Goal: Task Accomplishment & Management: Complete application form

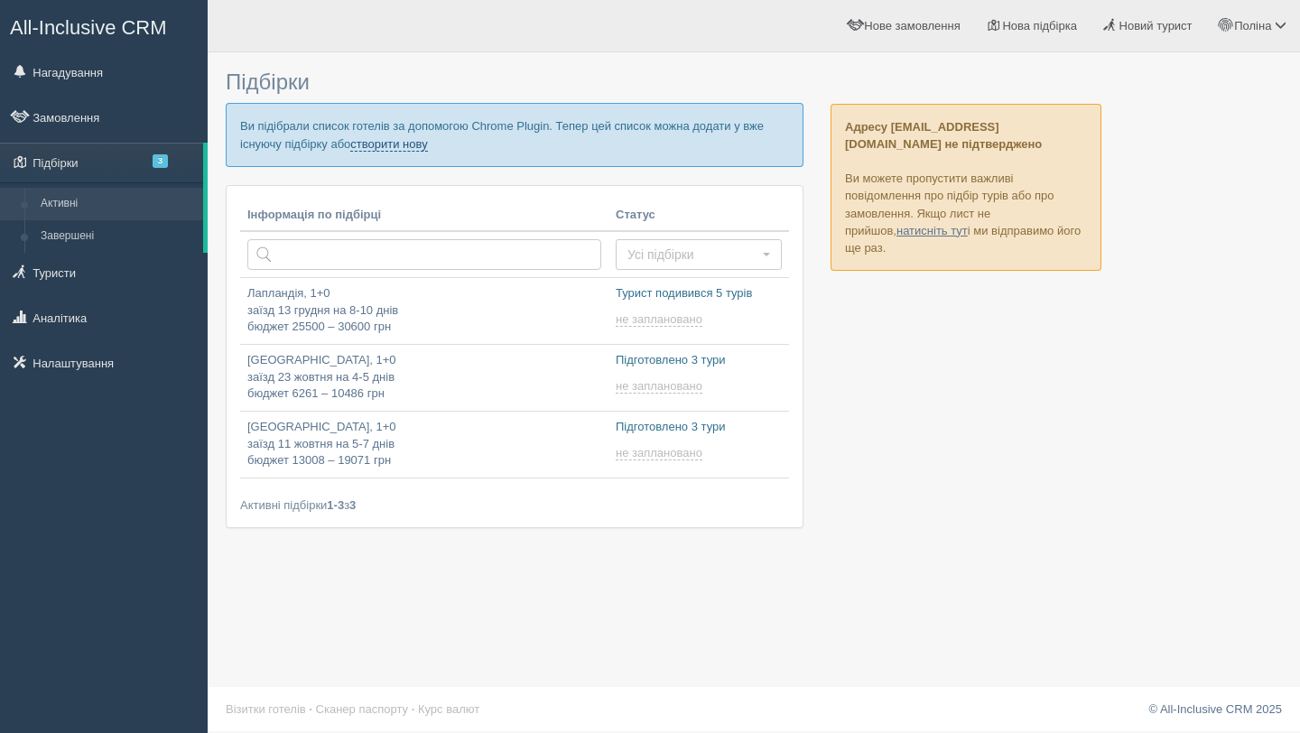
click at [427, 149] on link "створити нову" at bounding box center [388, 144] width 77 height 14
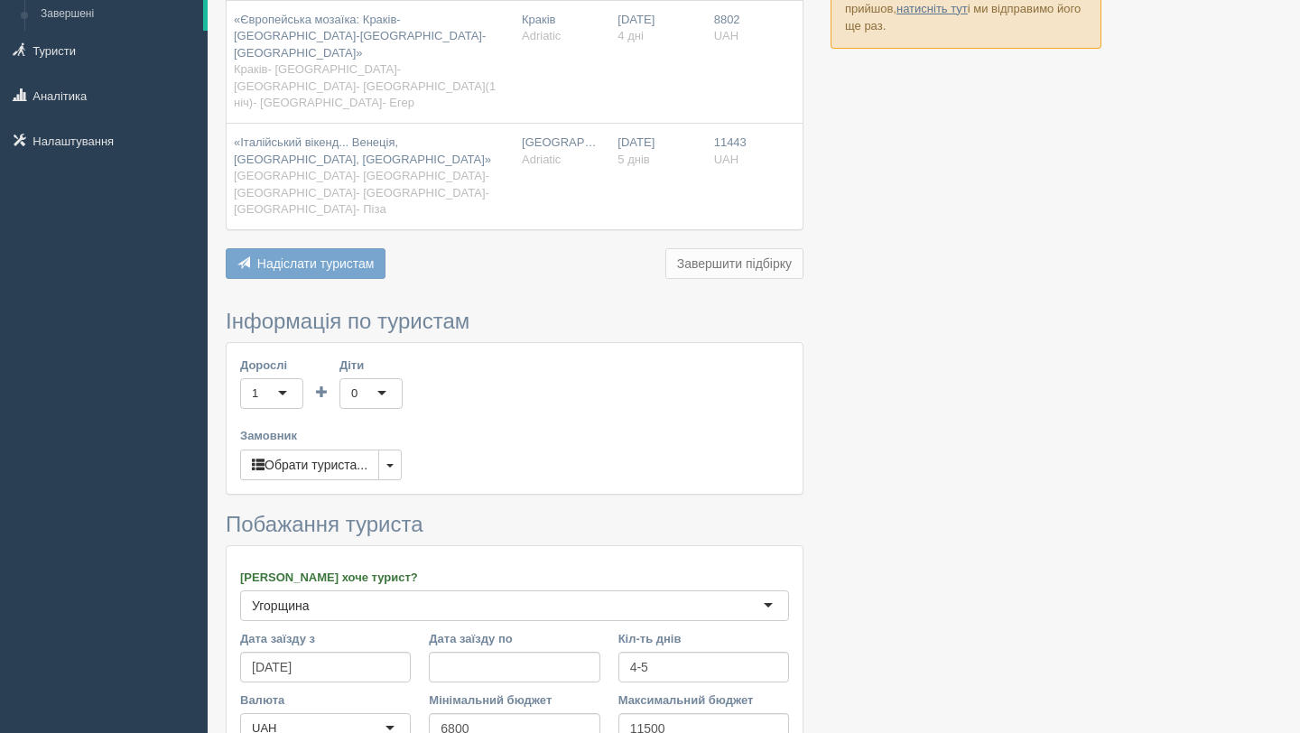
scroll to position [228, 0]
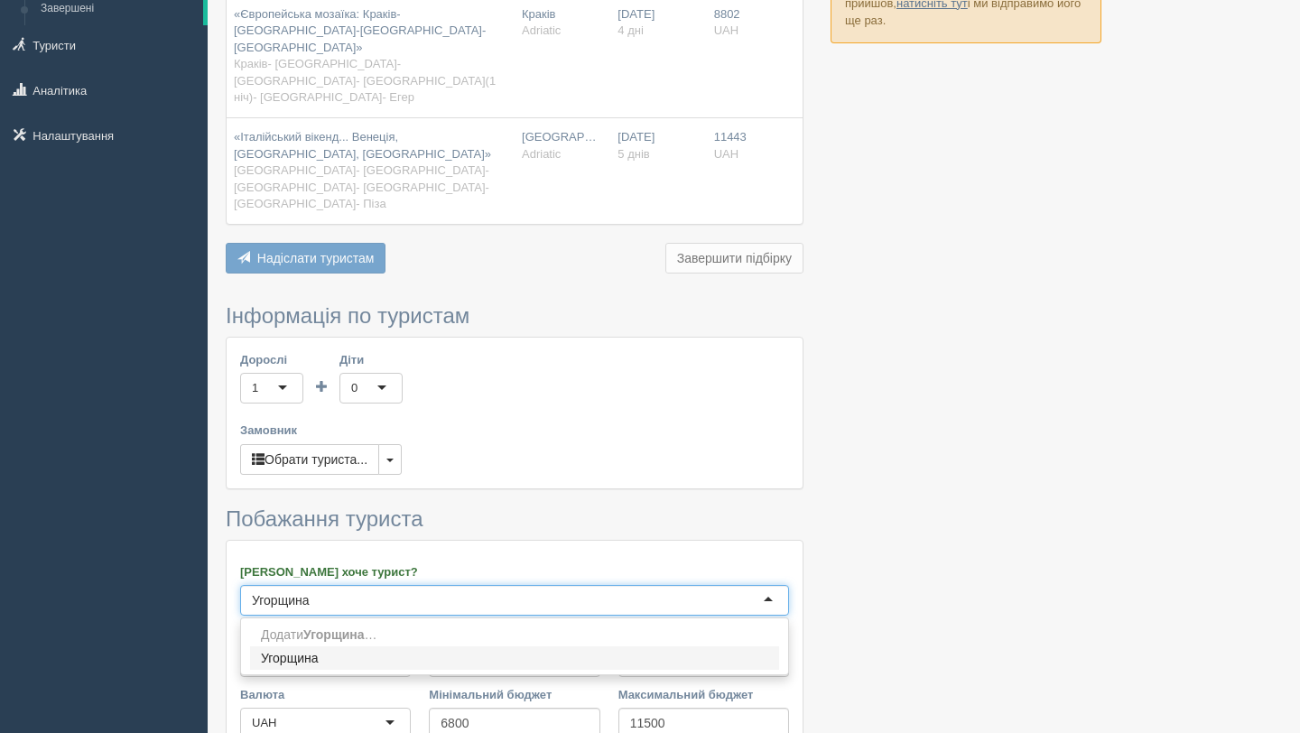
click at [479, 585] on div "Угорщина" at bounding box center [514, 600] width 549 height 31
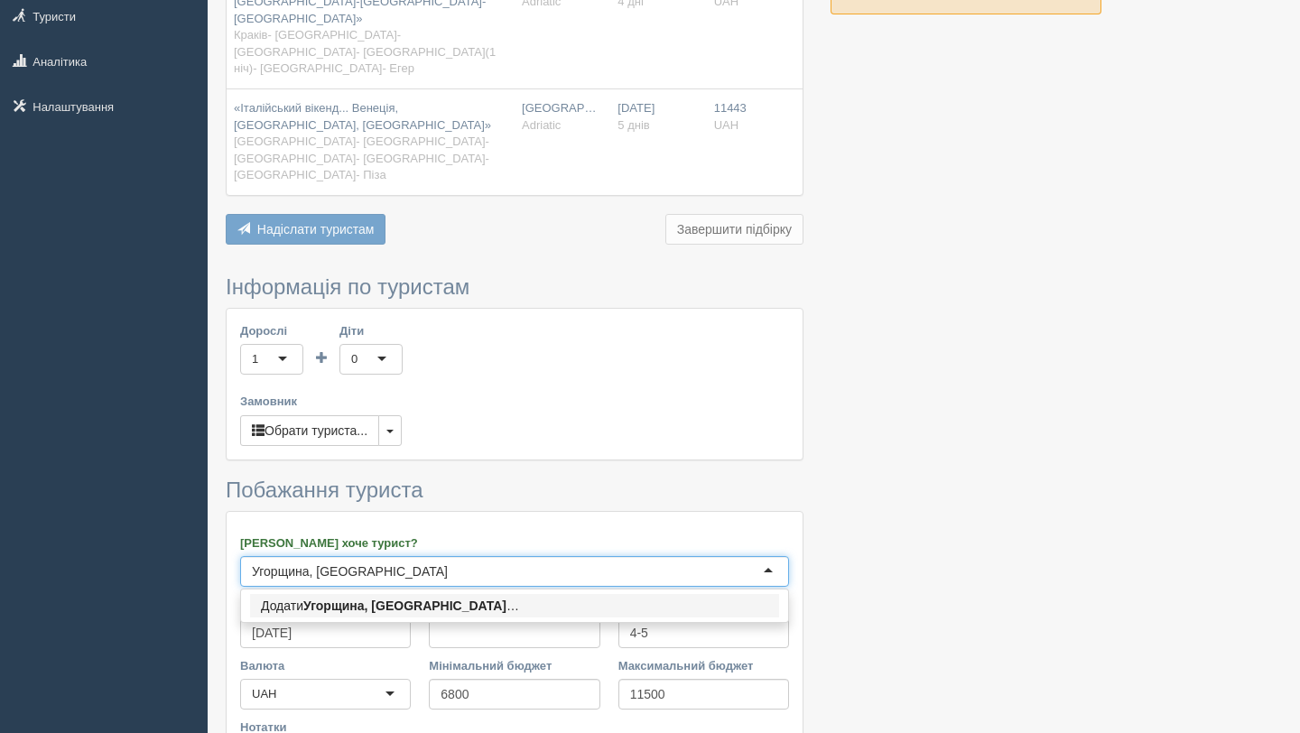
scroll to position [264, 0]
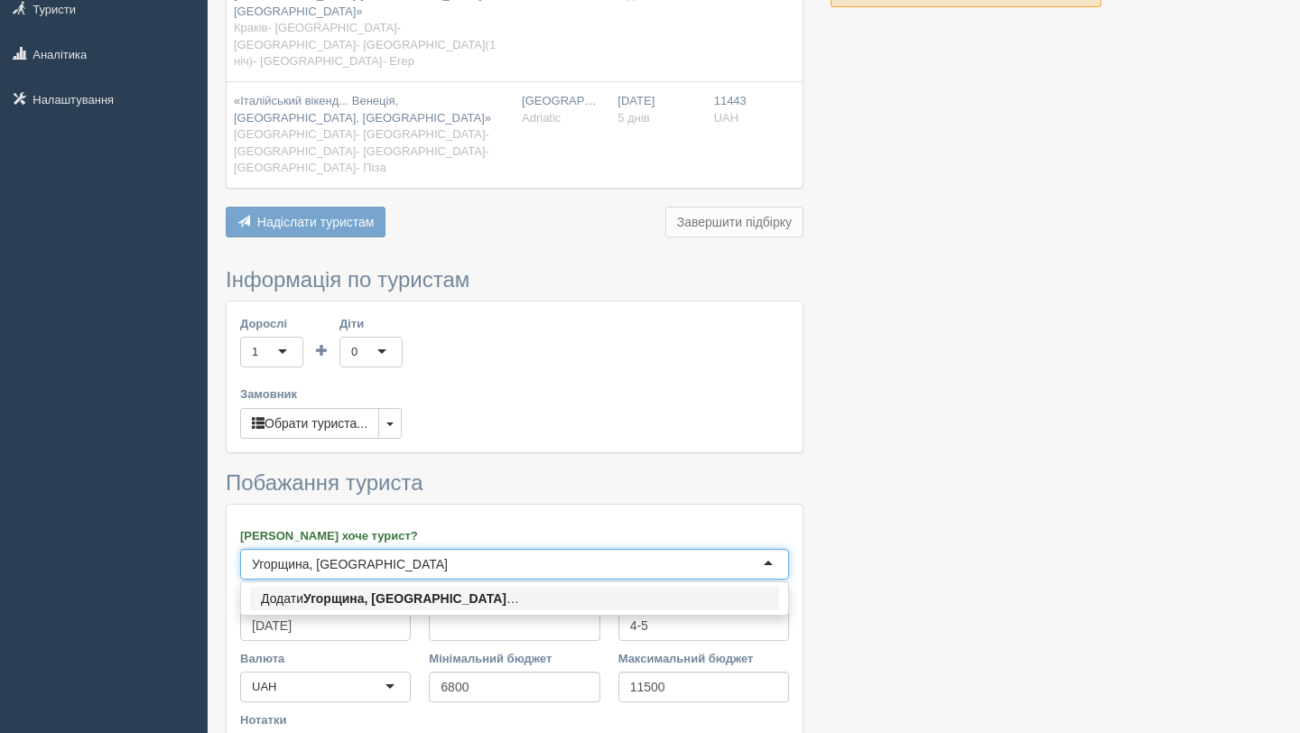
type input "Угорщина, Італія"
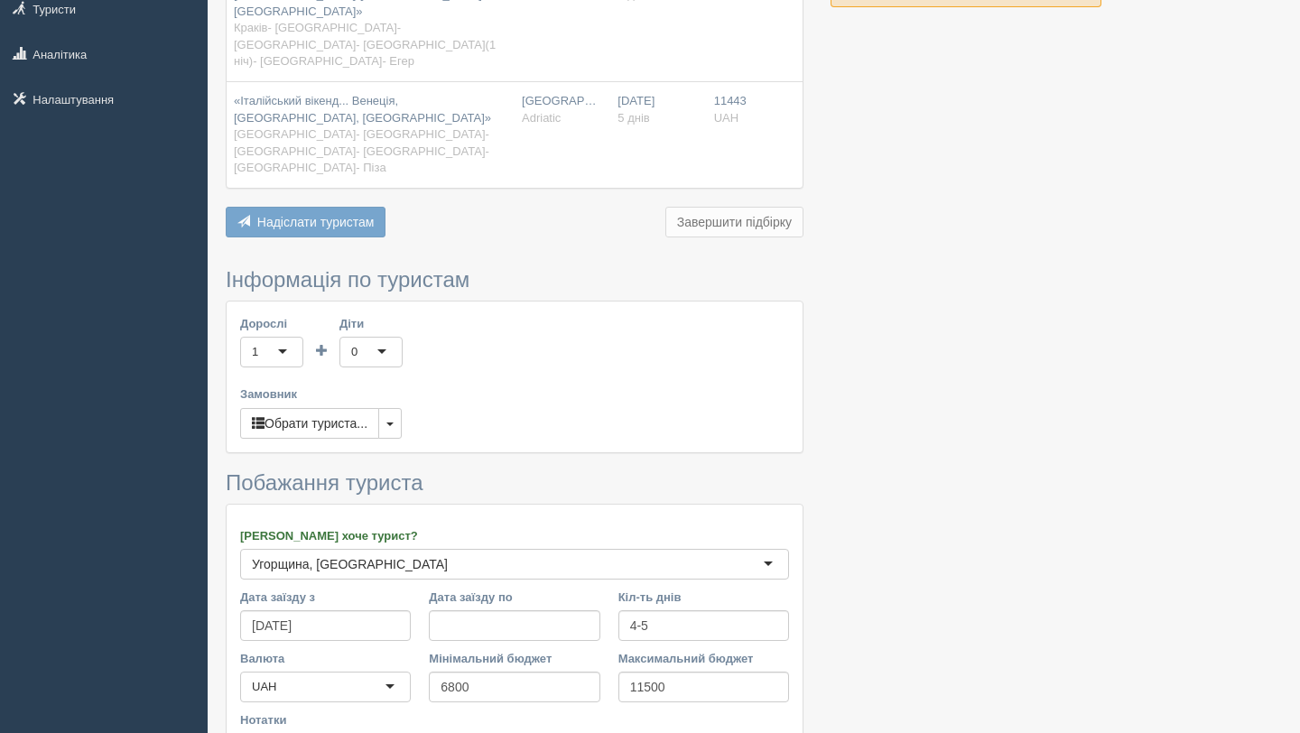
click at [575, 471] on h3 "Побажання туриста" at bounding box center [515, 482] width 578 height 23
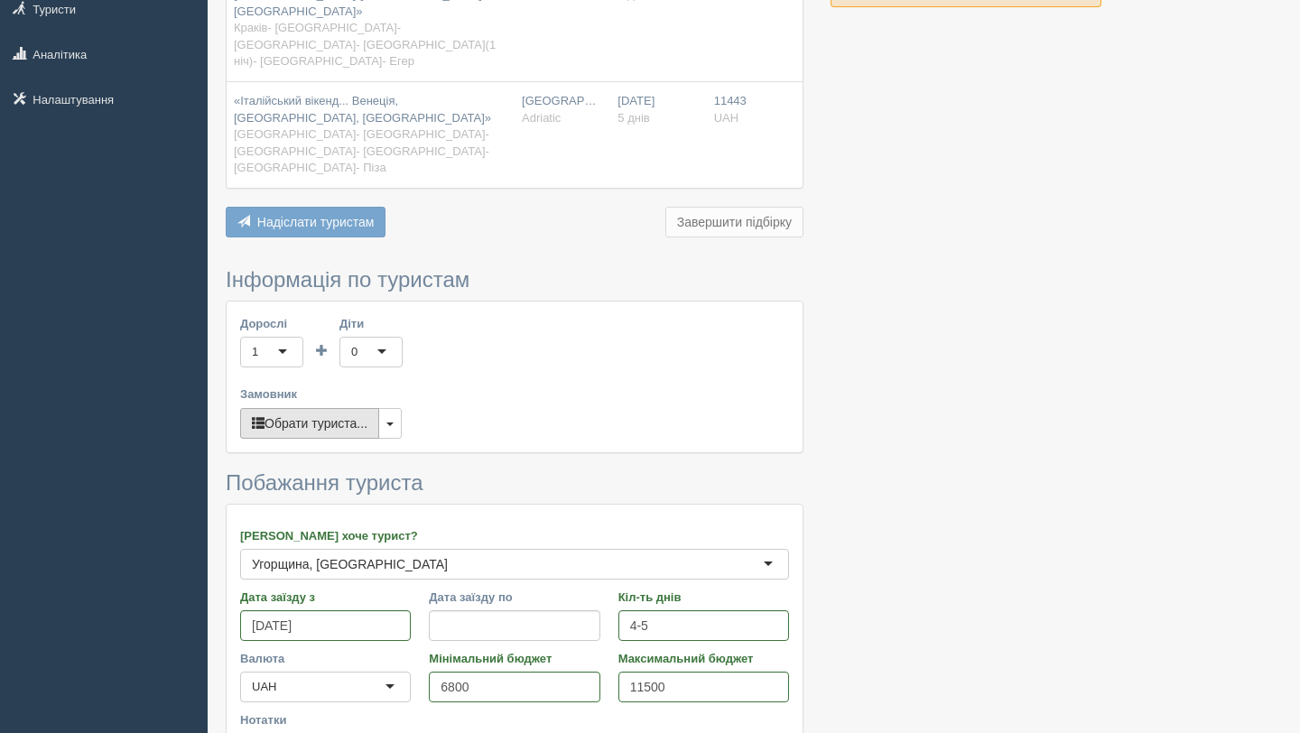
click at [349, 408] on button "Обрати туриста..." at bounding box center [309, 423] width 139 height 31
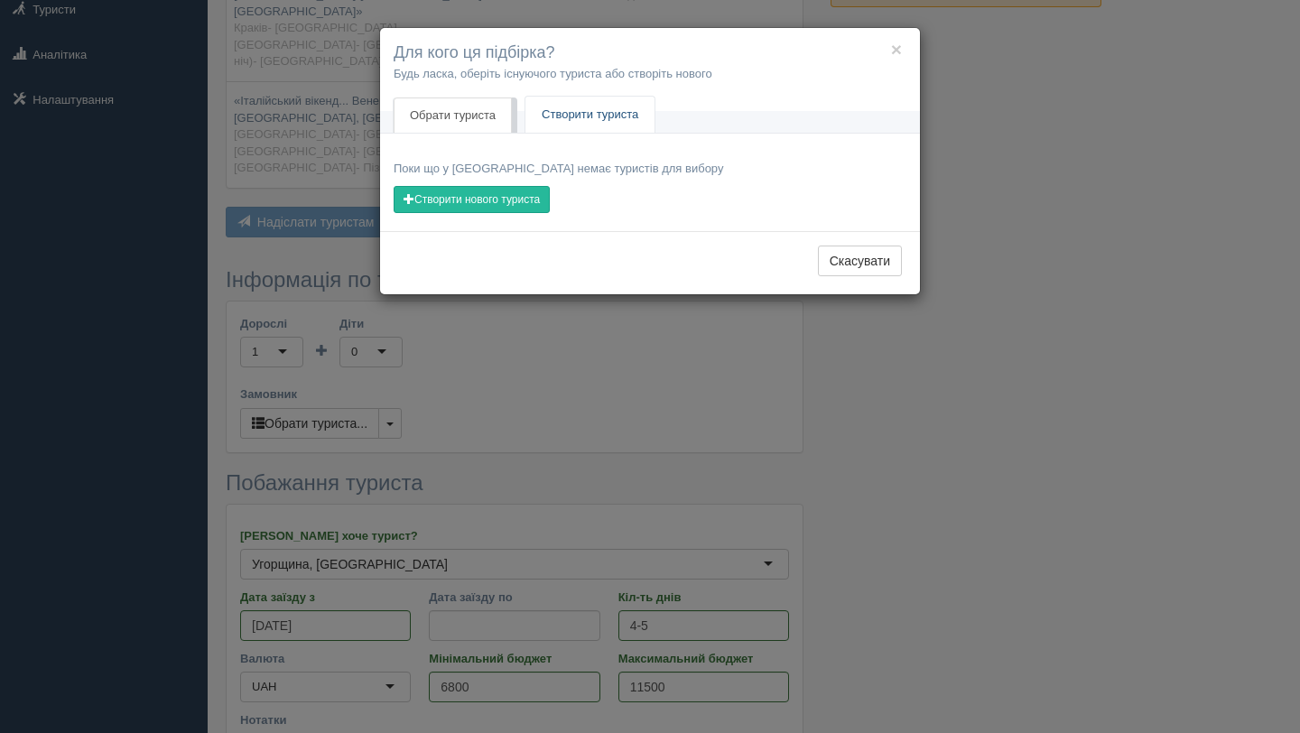
click at [593, 108] on link "Створити туриста" at bounding box center [590, 115] width 129 height 37
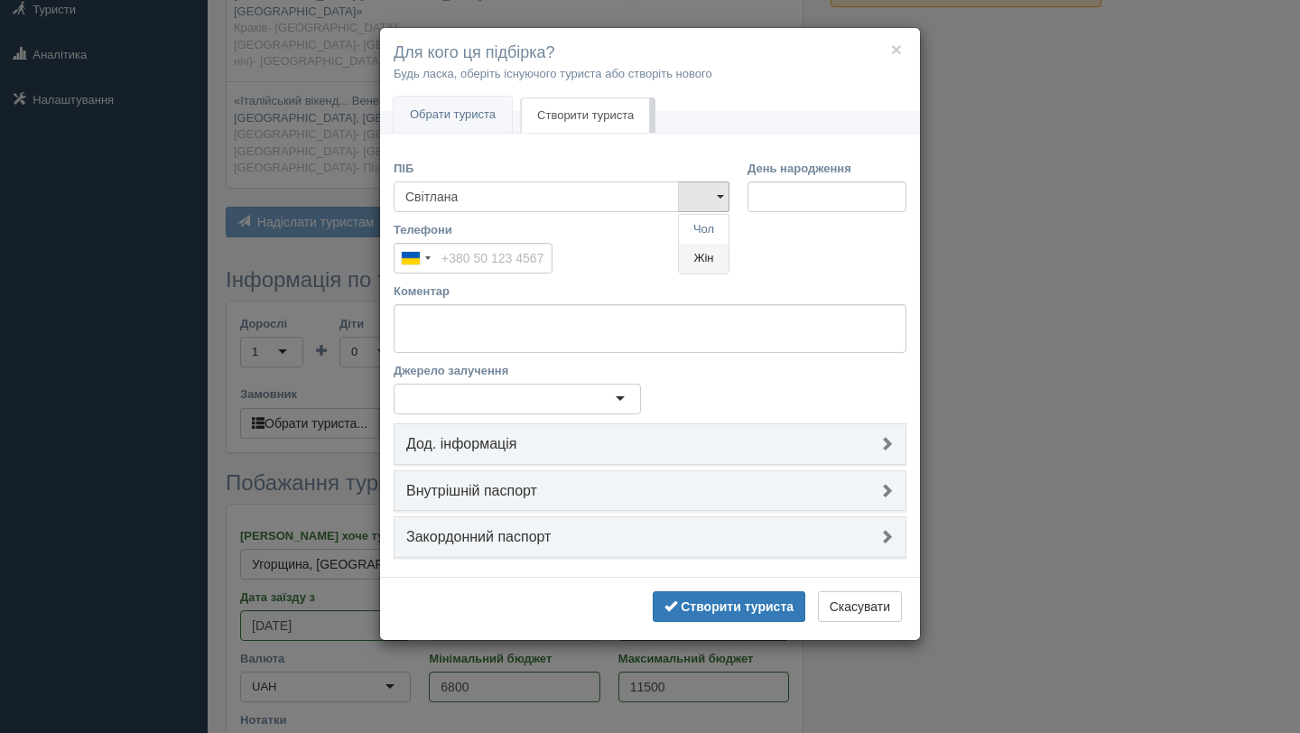
type input "Світлана"
click at [693, 256] on link "Жін" at bounding box center [704, 259] width 50 height 30
click at [528, 258] on input "Телефони" at bounding box center [473, 258] width 159 height 31
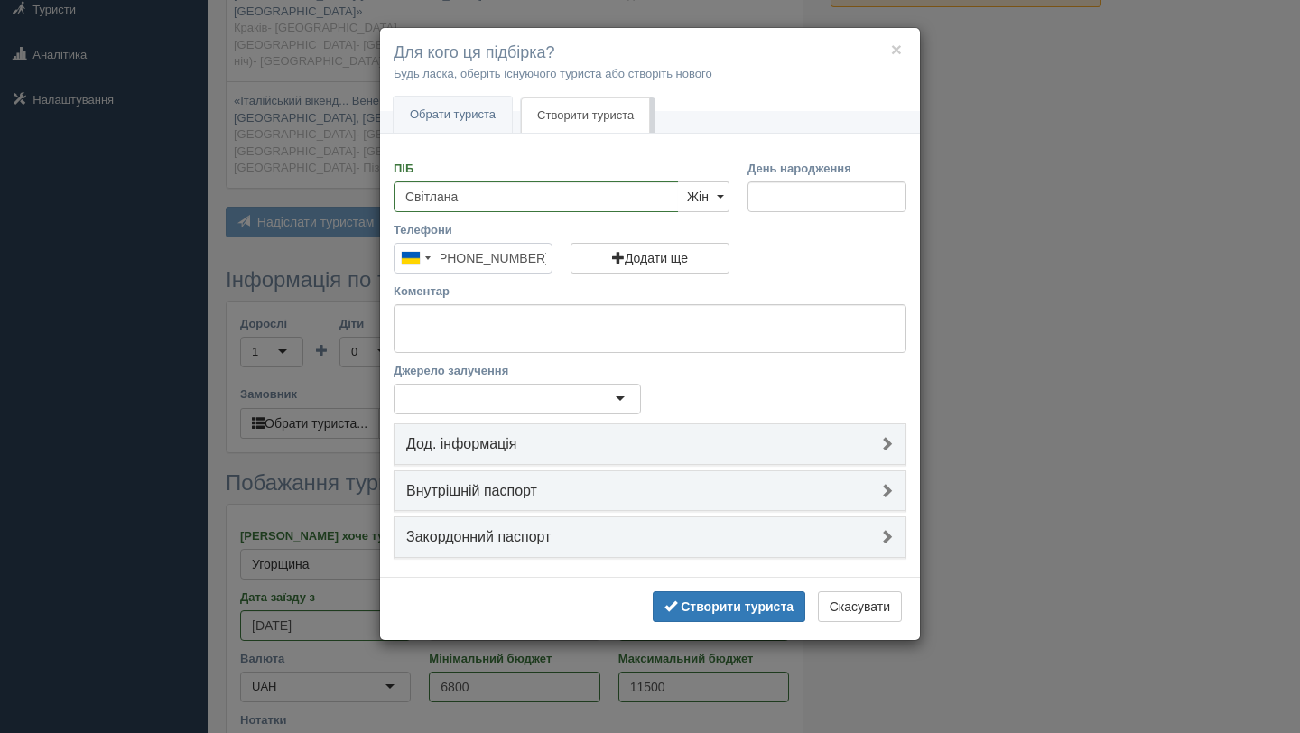
scroll to position [0, 7]
type input "[PHONE_NUMBER]"
click at [690, 340] on textarea "Коментар" at bounding box center [650, 328] width 513 height 49
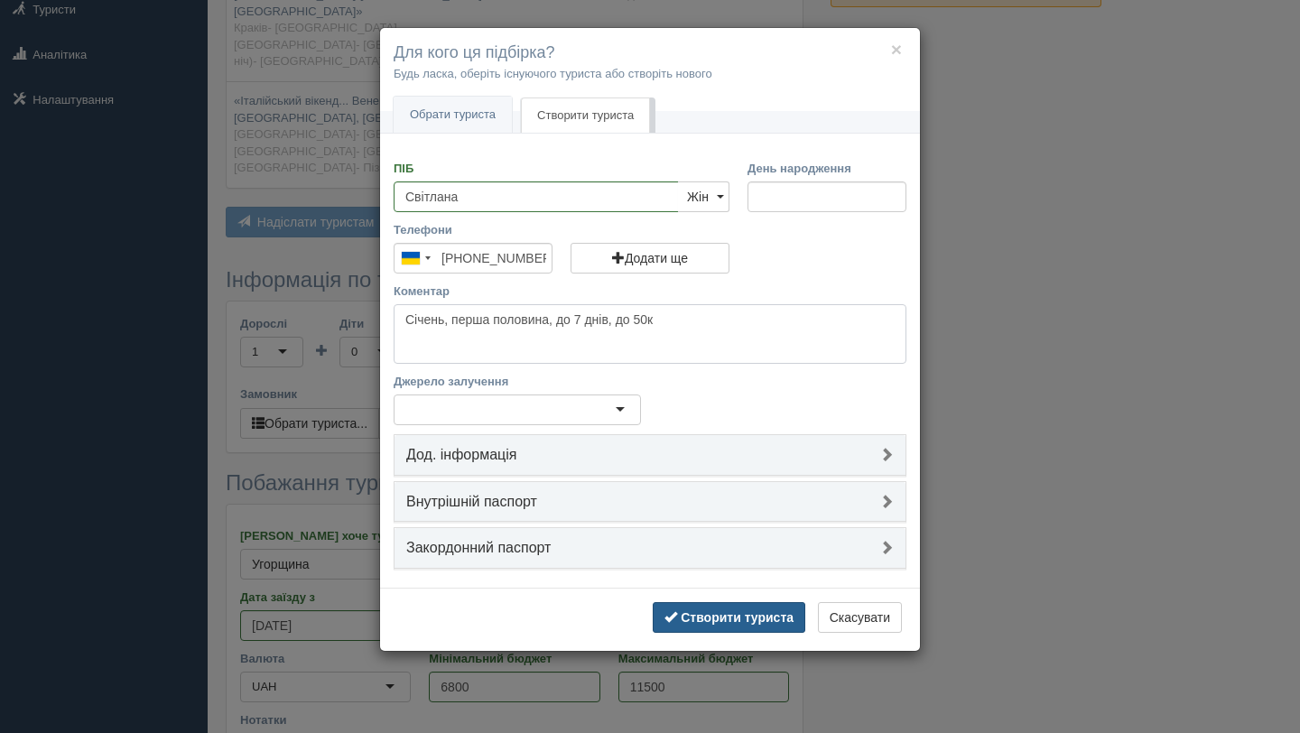
type textarea "Cічень, перша половина, до 7 днів, до 50к"
click at [758, 612] on b "Створити туриста" at bounding box center [737, 617] width 113 height 14
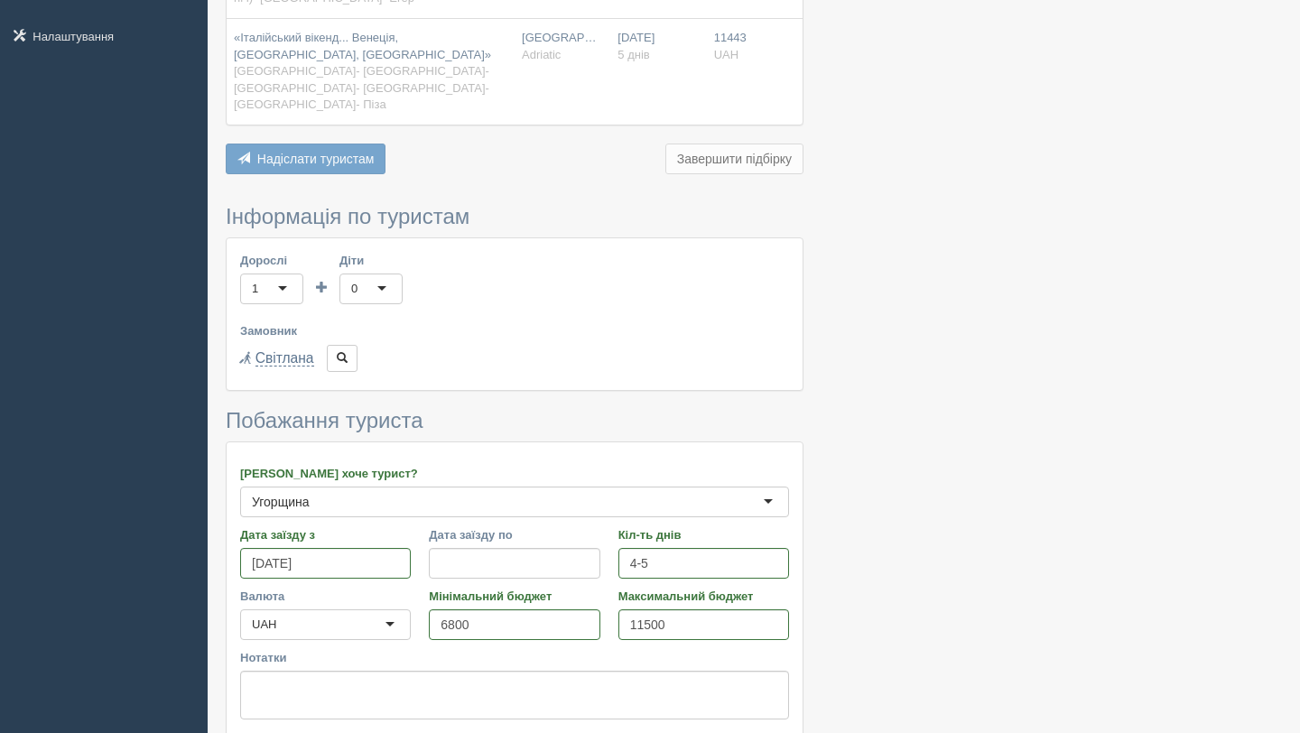
scroll to position [426, 0]
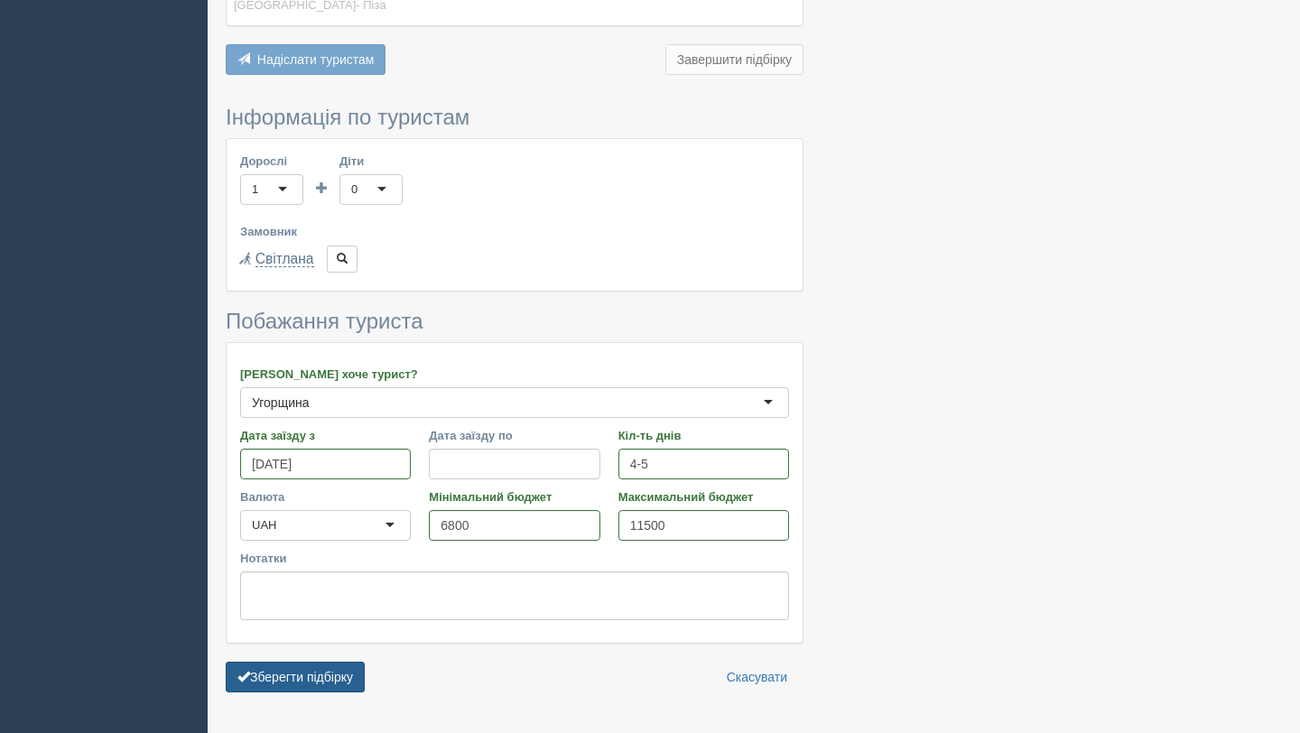
click at [306, 662] on button "Зберегти підбірку" at bounding box center [295, 677] width 139 height 31
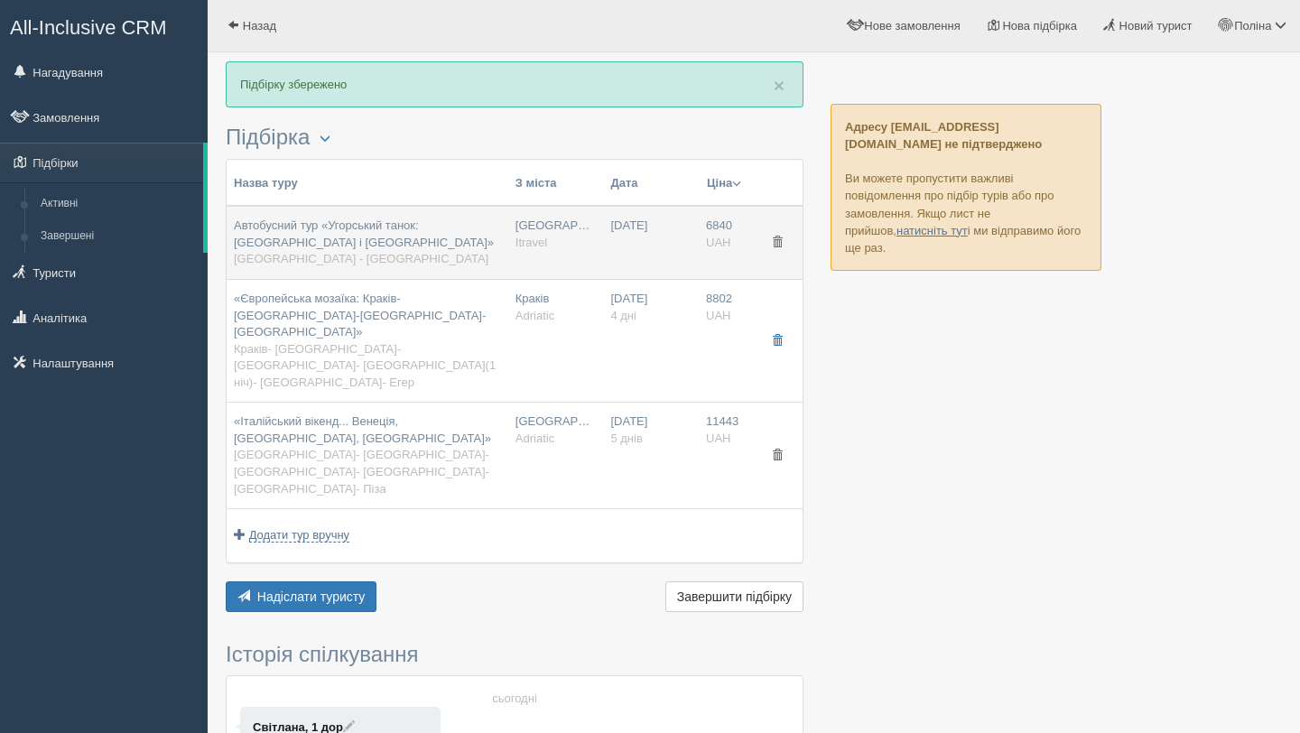
click at [361, 242] on div "Автобусний тур «Угорський танок: [GEOGRAPHIC_DATA] і [GEOGRAPHIC_DATA]» [GEOGRA…" at bounding box center [367, 243] width 267 height 51
type input "Автобусний тур «Угорський танок: [GEOGRAPHIC_DATA] і [GEOGRAPHIC_DATA]»"
type input "[GEOGRAPHIC_DATA] - [GEOGRAPHIC_DATA]"
type input "[URL][DOMAIN_NAME]"
type input "Itravel"
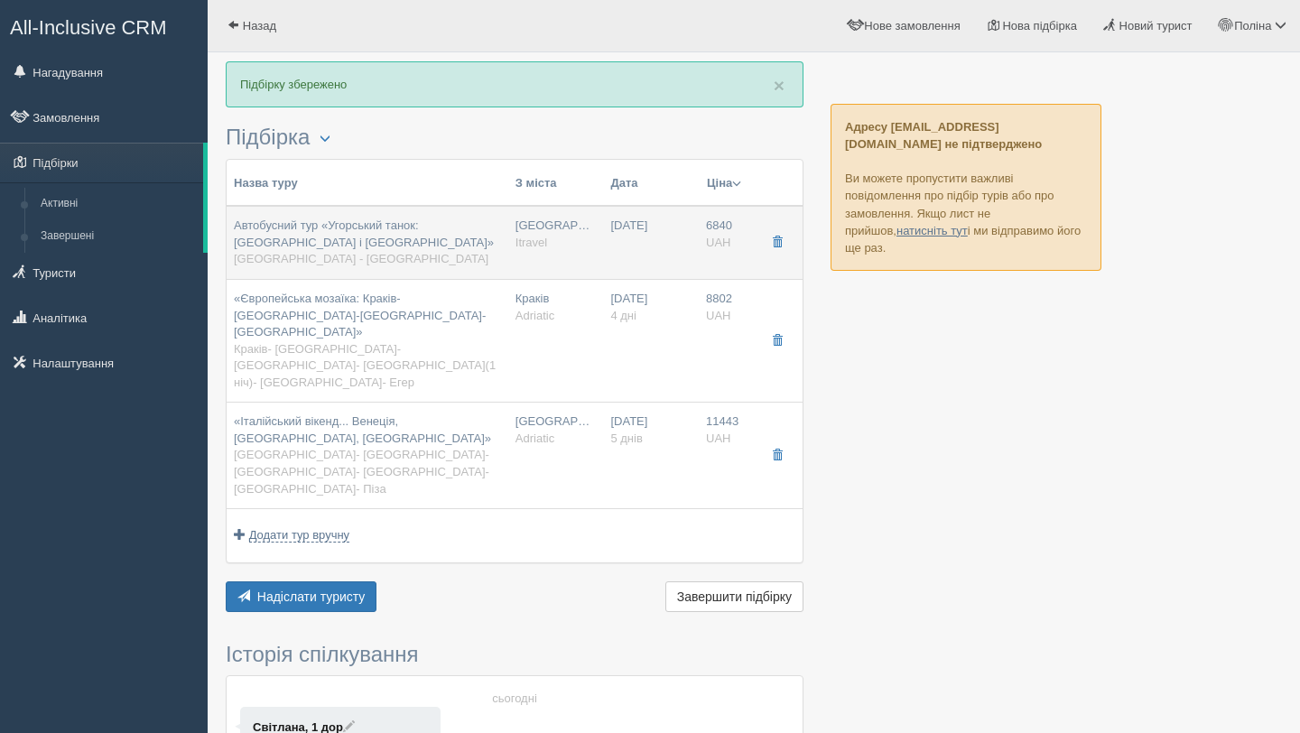
type input "6840"
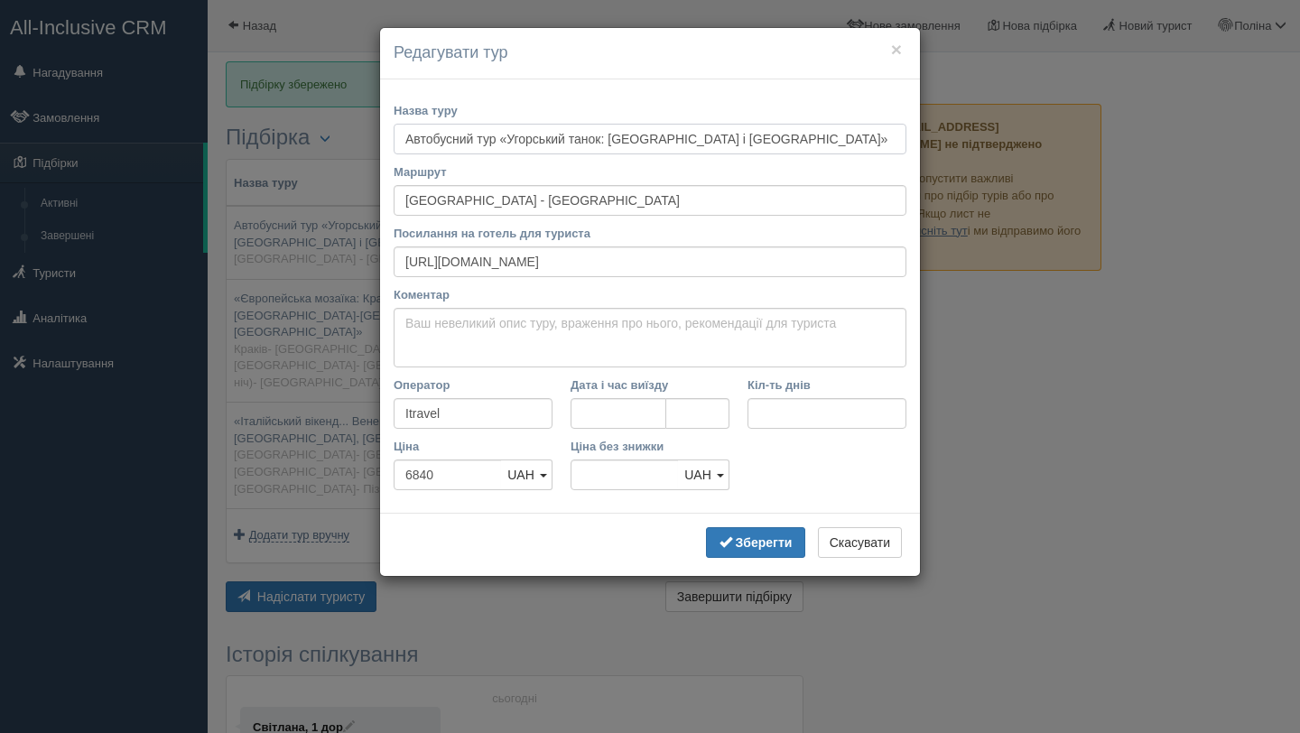
drag, startPoint x: 623, startPoint y: 140, endPoint x: 369, endPoint y: 145, distance: 253.8
click at [369, 145] on div "× Редагувати тур Назва туру Автобусний тур «Угорський танок: [GEOGRAPHIC_DATA] …" at bounding box center [650, 366] width 1300 height 733
click at [553, 141] on input "[GEOGRAPHIC_DATA] і [GEOGRAPHIC_DATA]»" at bounding box center [650, 139] width 513 height 31
click at [739, 543] on b "Зберегти" at bounding box center [764, 542] width 57 height 14
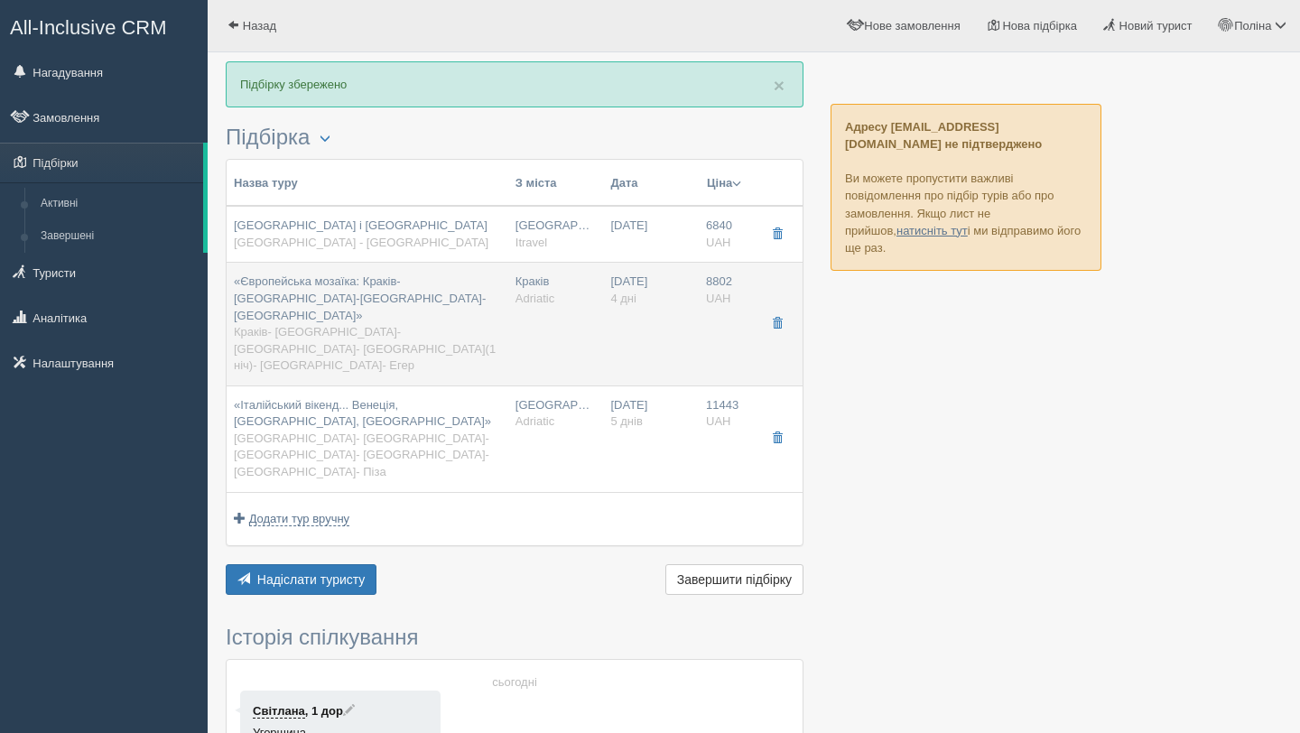
click at [366, 291] on div "«Європейська мозаїка: Краків-[GEOGRAPHIC_DATA]-[GEOGRAPHIC_DATA]-[GEOGRAPHIC_DA…" at bounding box center [367, 324] width 267 height 100
type input "«Європейська мозаїка: Краків-[GEOGRAPHIC_DATA]-[GEOGRAPHIC_DATA]-[GEOGRAPHIC_DA…"
type input "Краків- [GEOGRAPHIC_DATA]- [GEOGRAPHIC_DATA]- [GEOGRAPHIC_DATA](1 ніч)- [GEOGRA…"
type input "[URL][DOMAIN_NAME][DATE]"
type input "Adriatic"
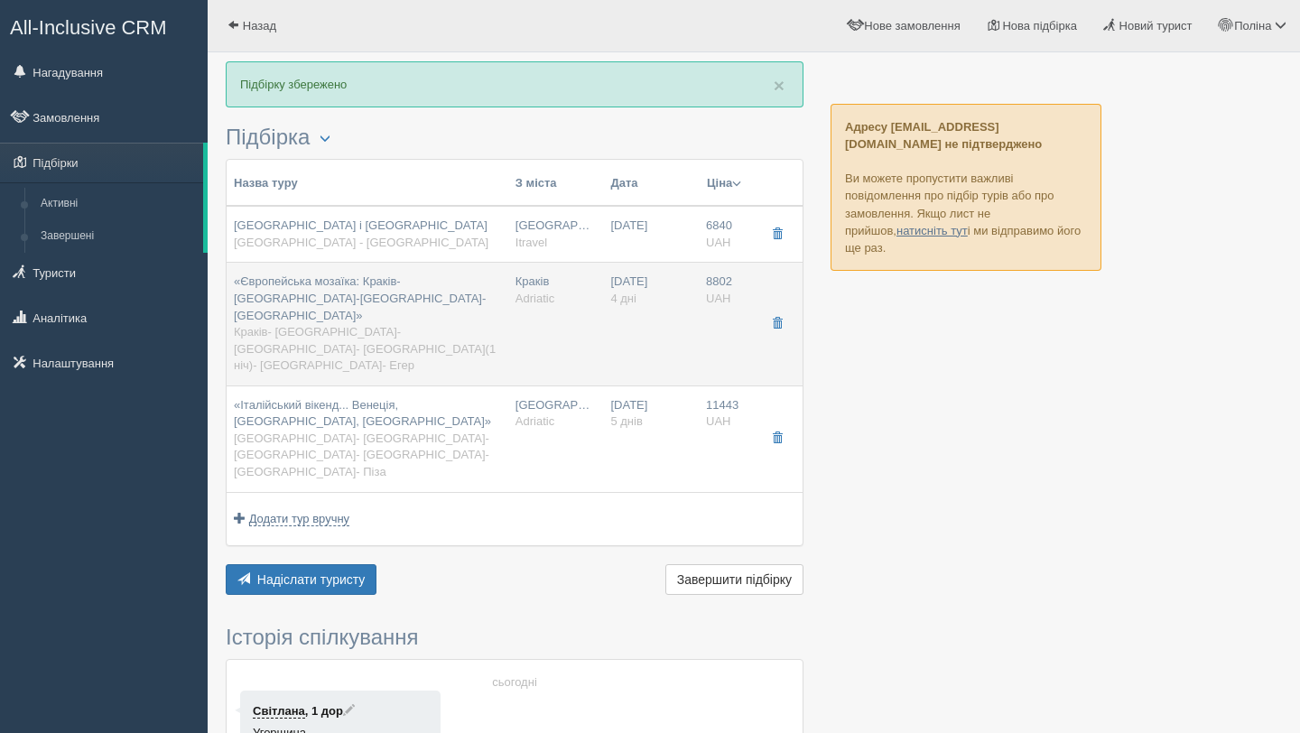
type input "4"
type input "8802"
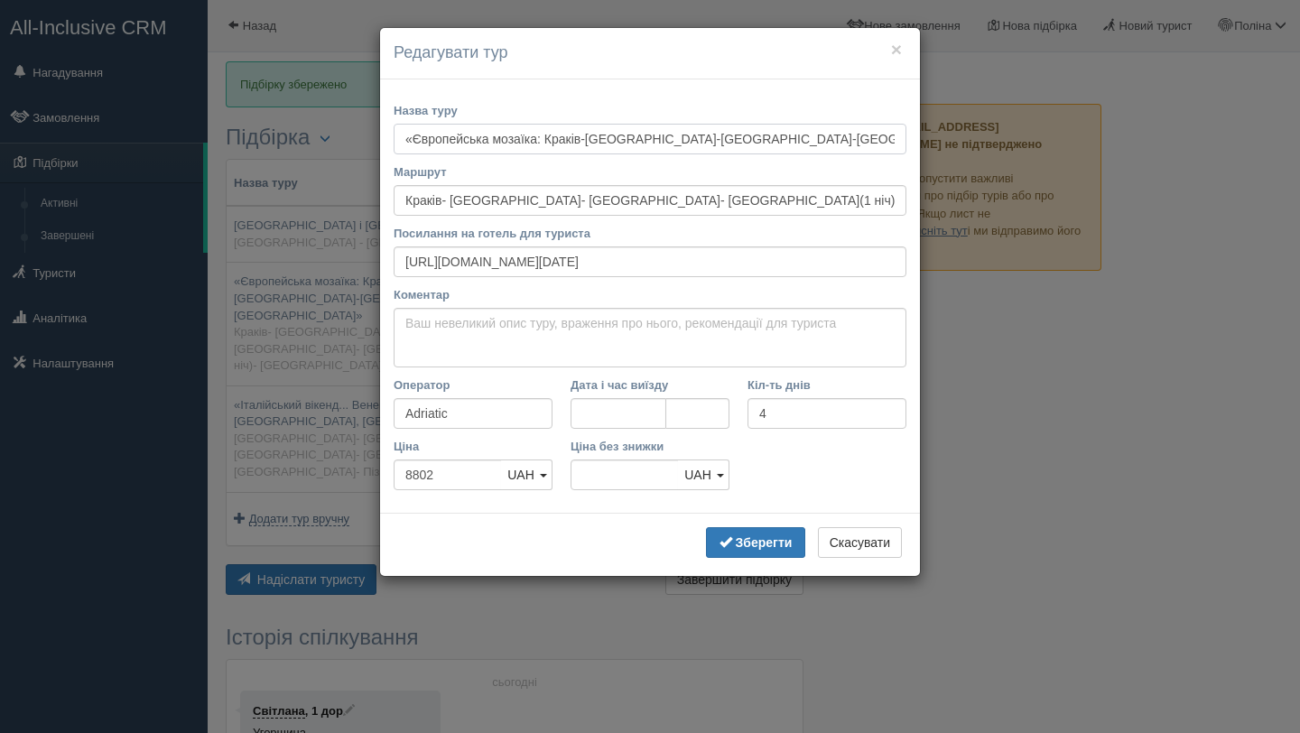
drag, startPoint x: 551, startPoint y: 137, endPoint x: 391, endPoint y: 137, distance: 159.8
click at [391, 137] on div "Назва туру «Європейська мозаїка: [GEOGRAPHIC_DATA]-[GEOGRAPHIC_DATA]-[GEOGRAPHI…" at bounding box center [650, 296] width 540 height 434
click at [660, 135] on input "Краків-[GEOGRAPHIC_DATA]-[GEOGRAPHIC_DATA]-[GEOGRAPHIC_DATA]»" at bounding box center [650, 139] width 513 height 31
click at [741, 551] on button "Зберегти" at bounding box center [755, 542] width 99 height 31
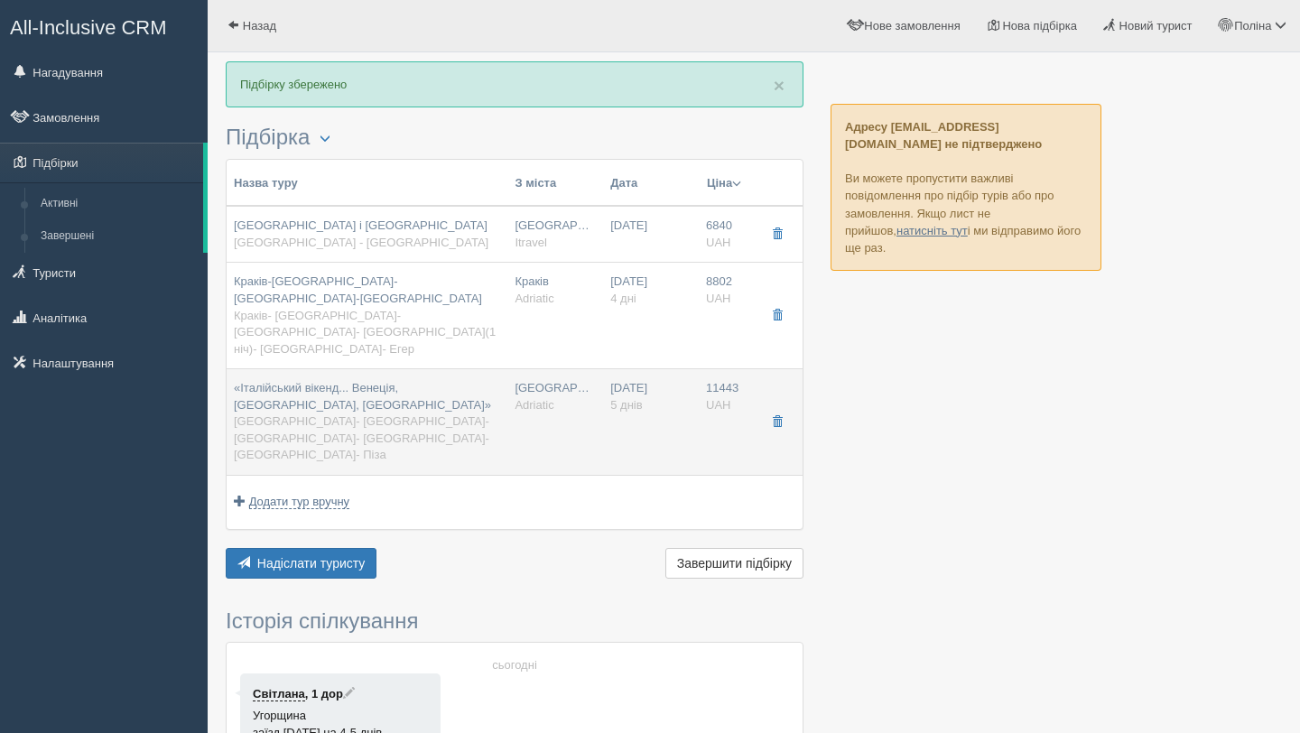
click at [346, 399] on div "«Італійський вікенд... Венеція, [GEOGRAPHIC_DATA], [GEOGRAPHIC_DATA]» [GEOGRAPH…" at bounding box center [367, 422] width 266 height 84
type input "«Італійський вікенд... Венеція, [GEOGRAPHIC_DATA], [GEOGRAPHIC_DATA]»"
type input "[GEOGRAPHIC_DATA]- [GEOGRAPHIC_DATA]- [GEOGRAPHIC_DATA]- [GEOGRAPHIC_DATA]- [GE…"
type input "[URL][DOMAIN_NAME][DATE]"
type input "5"
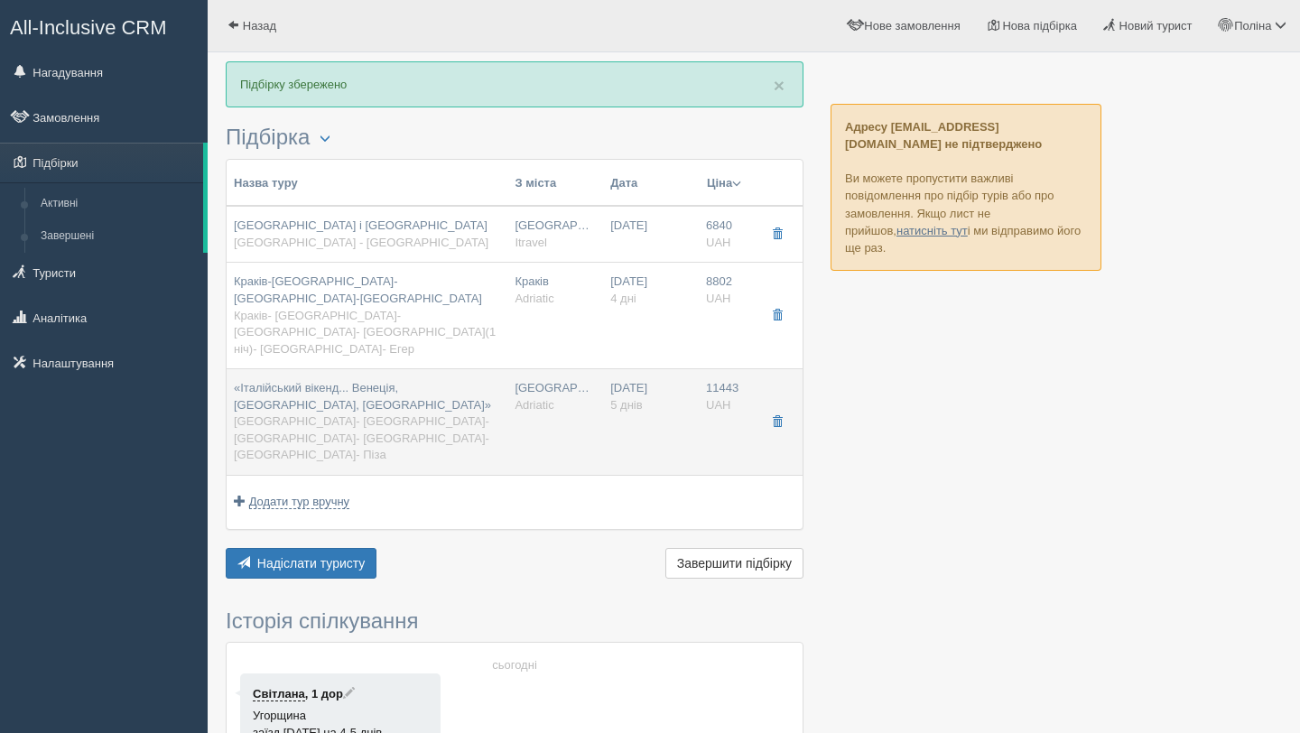
type input "11443"
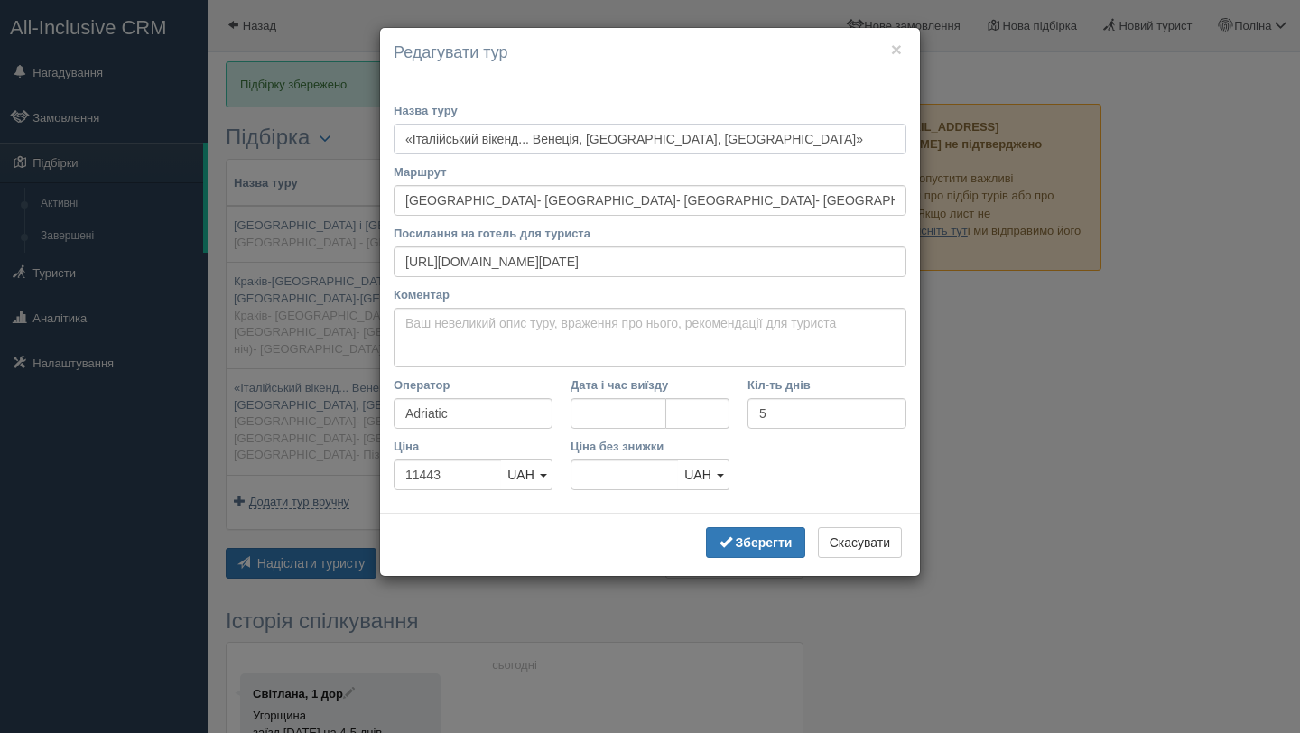
drag, startPoint x: 542, startPoint y: 138, endPoint x: 364, endPoint y: 137, distance: 177.9
click at [364, 137] on div "× Редагувати тур Назва туру «Італійський вікенд... Венеція, [GEOGRAPHIC_DATA], …" at bounding box center [650, 366] width 1300 height 733
click at [578, 147] on input "Венеція, [GEOGRAPHIC_DATA], [GEOGRAPHIC_DATA]»" at bounding box center [650, 139] width 513 height 31
type input "Венеція, [GEOGRAPHIC_DATA], [GEOGRAPHIC_DATA]"
click at [761, 535] on b "Зберегти" at bounding box center [764, 542] width 57 height 14
